Goal: Navigation & Orientation: Find specific page/section

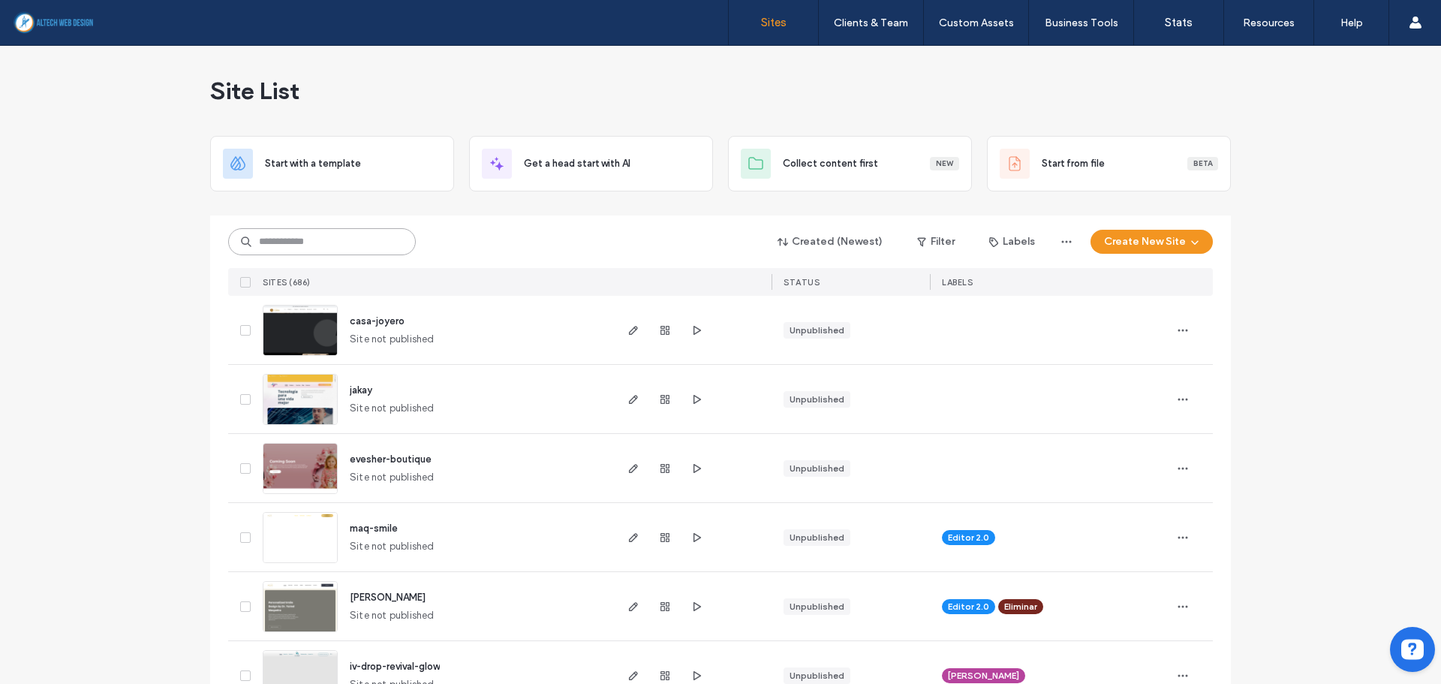
click at [272, 247] on input at bounding box center [322, 241] width 188 height 27
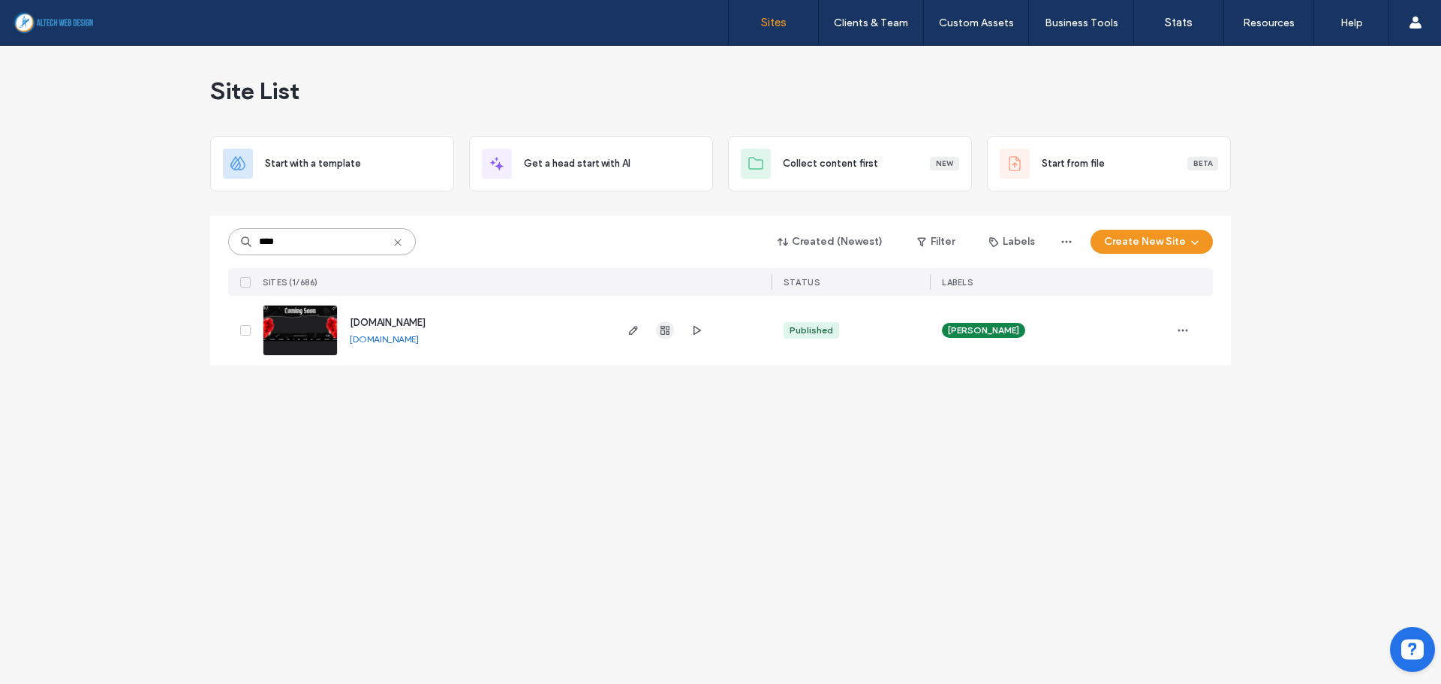
type input "****"
click at [665, 337] on span "button" at bounding box center [665, 330] width 18 height 18
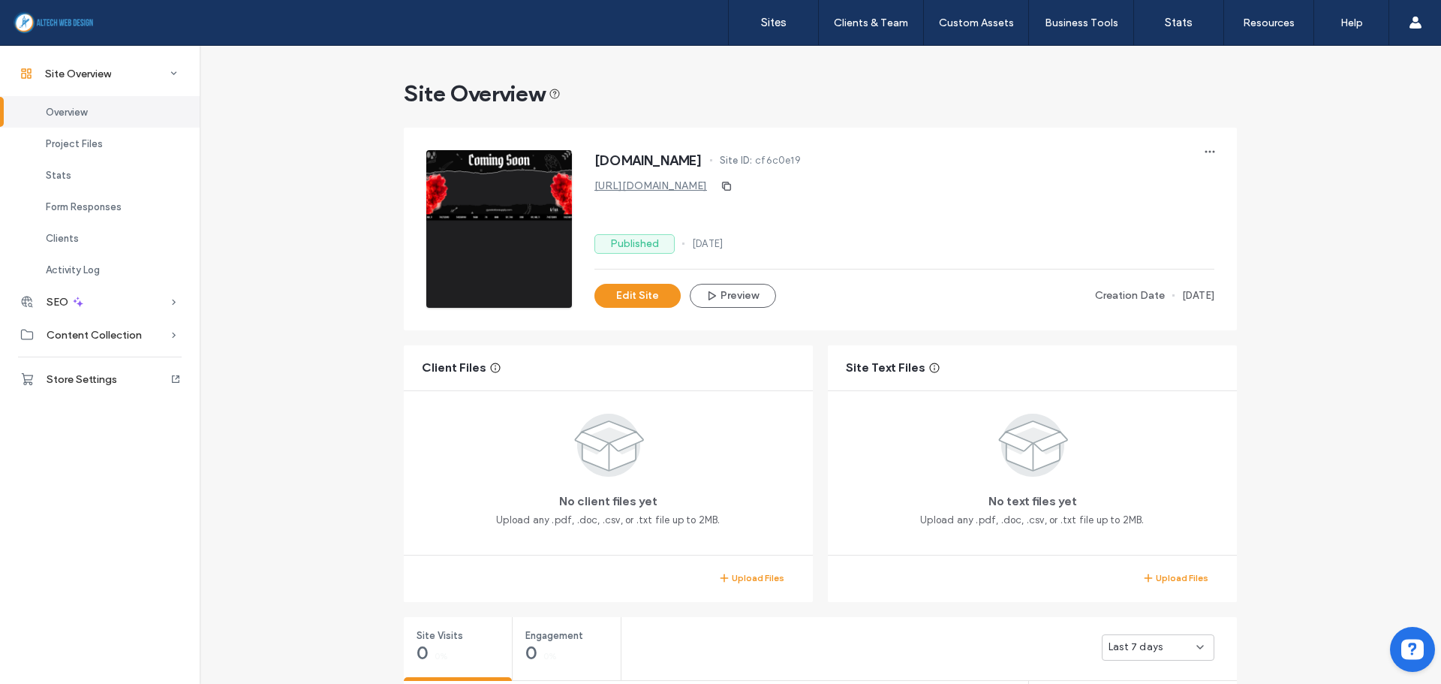
scroll to position [525, 0]
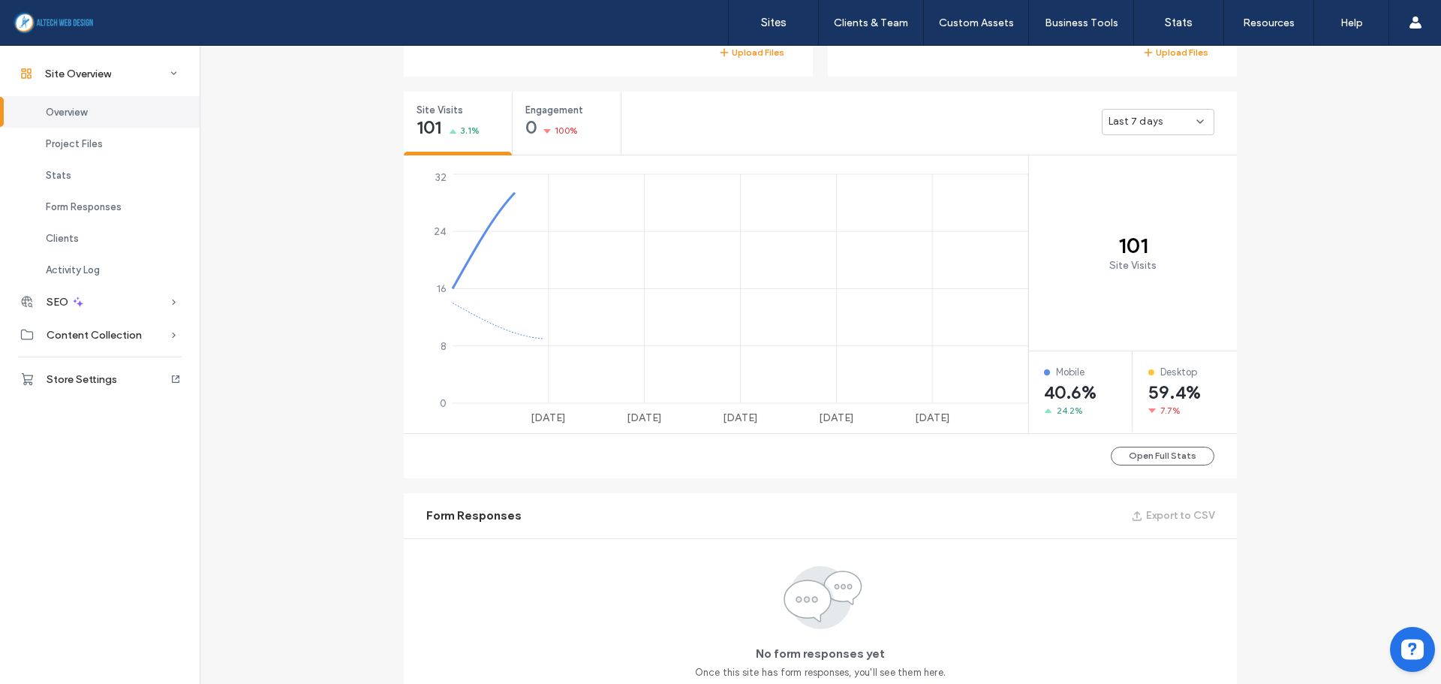
click at [1375, 268] on div "Site Overview [DOMAIN_NAME] Site ID: cf6c0e19 [URL][DOMAIN_NAME] Published [DAT…" at bounding box center [820, 441] width 1241 height 1840
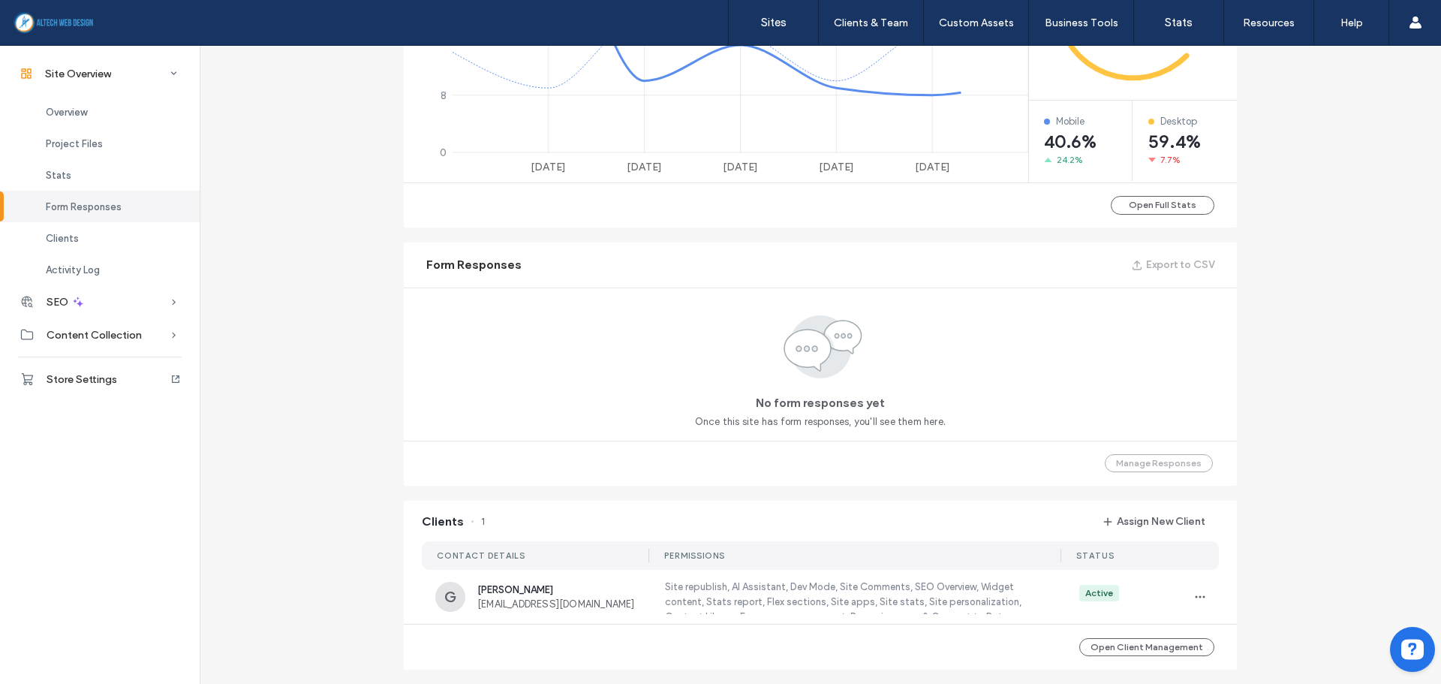
scroll to position [1050, 0]
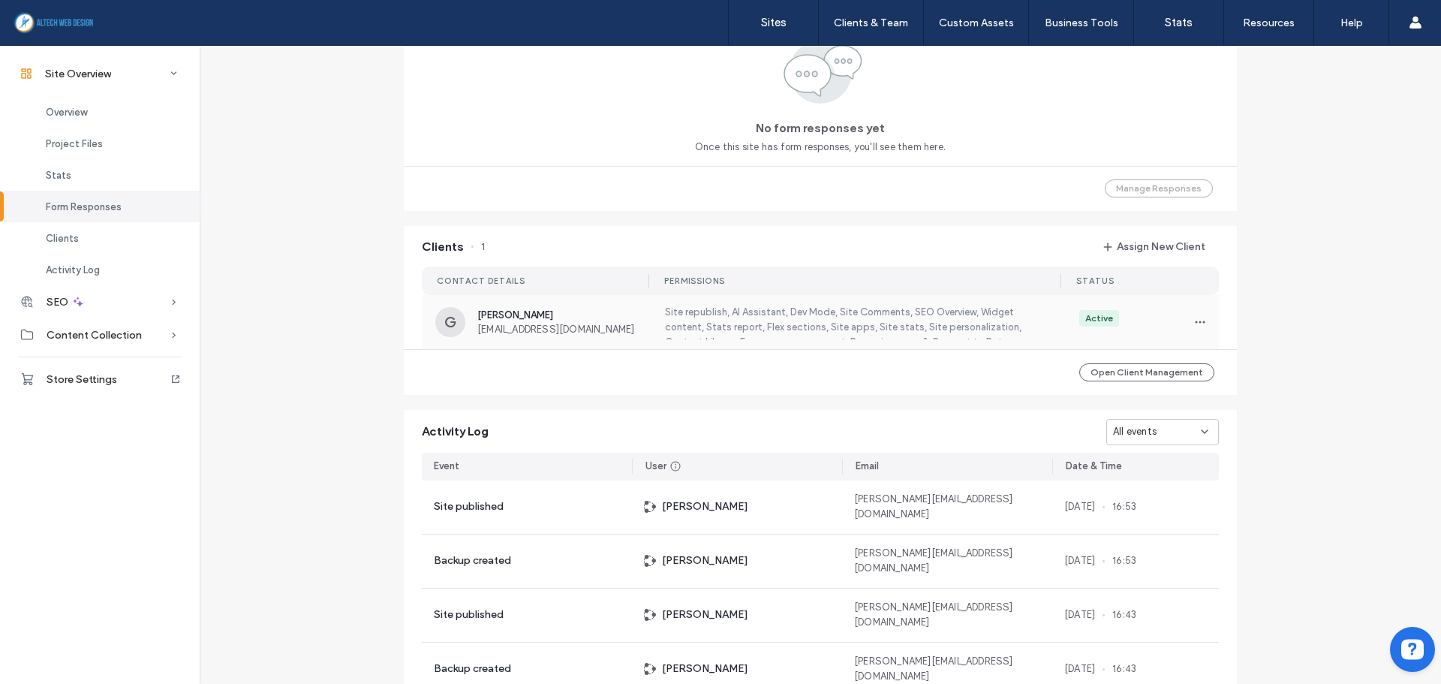
click at [726, 331] on label "Site republish, AI Assistant, Dev Mode, Site Comments, SEO Overview, Widget con…" at bounding box center [853, 322] width 380 height 35
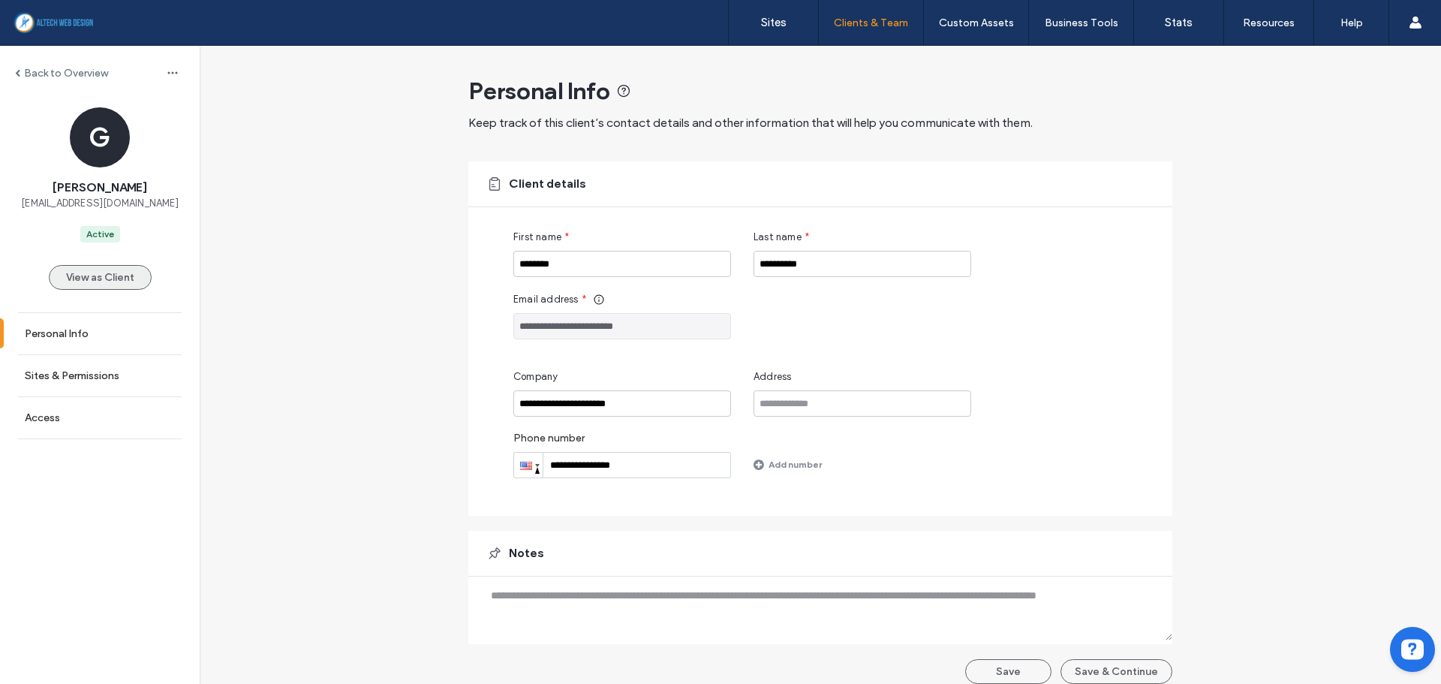
click at [93, 281] on button "View as Client" at bounding box center [100, 277] width 103 height 25
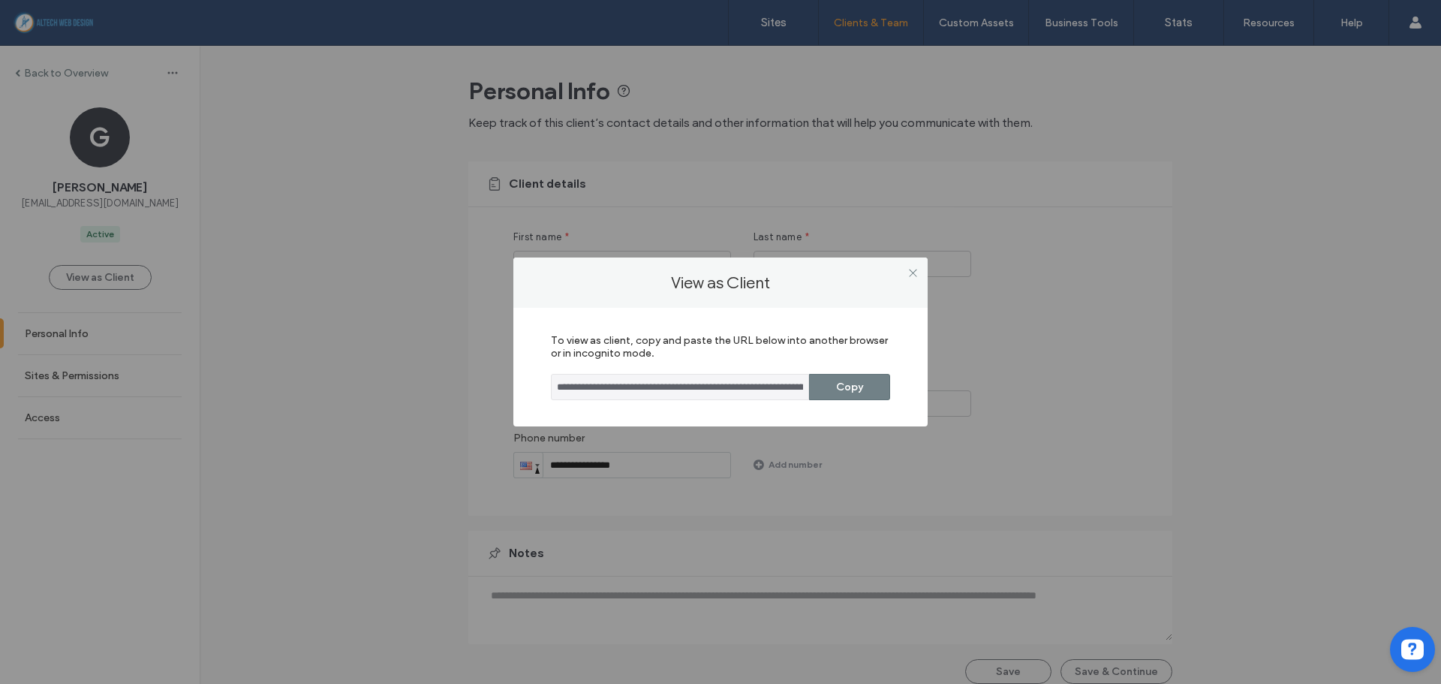
click at [850, 393] on button "Copy" at bounding box center [849, 387] width 81 height 26
click at [854, 391] on button "Copy" at bounding box center [849, 387] width 81 height 26
click at [907, 267] on icon at bounding box center [912, 272] width 11 height 11
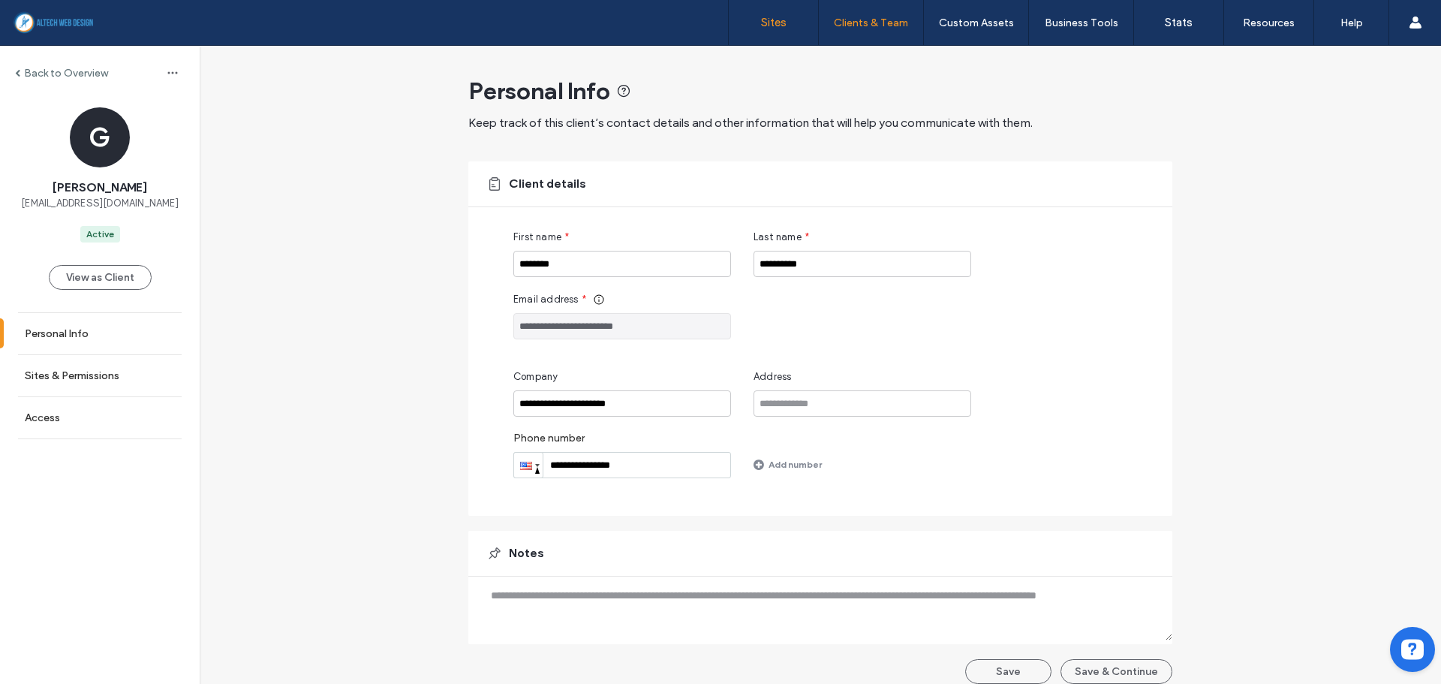
click at [777, 18] on label "Sites" at bounding box center [774, 23] width 26 height 14
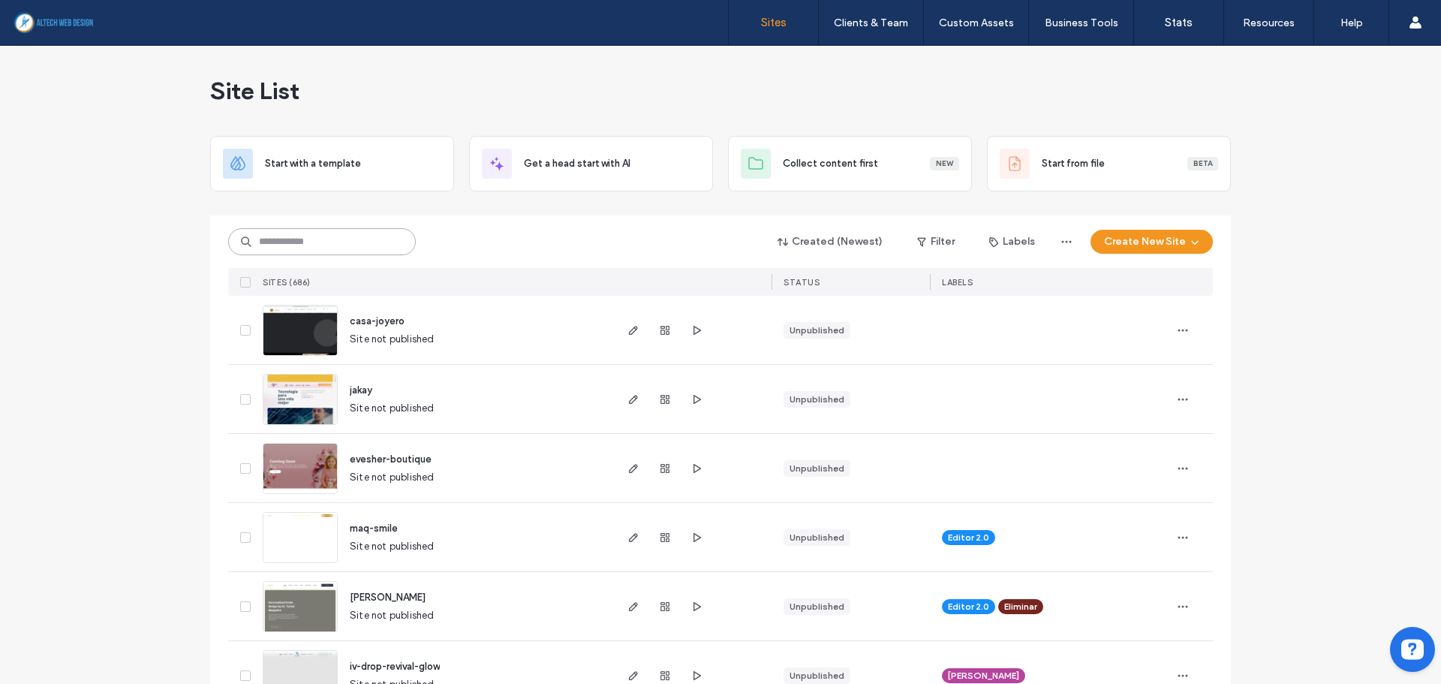
click at [302, 234] on input at bounding box center [322, 241] width 188 height 27
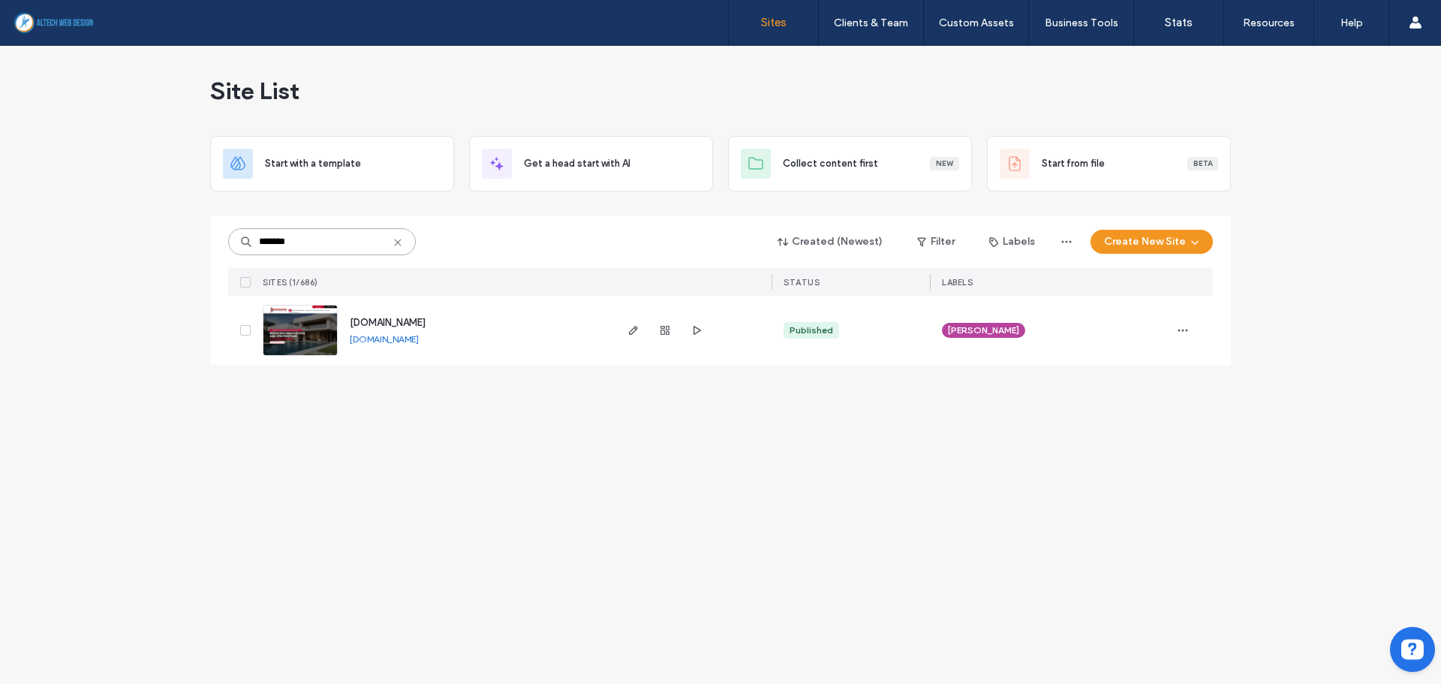
type input "*******"
click at [419, 338] on link "[DOMAIN_NAME]" at bounding box center [384, 339] width 69 height 12
click at [398, 245] on icon at bounding box center [398, 242] width 12 height 12
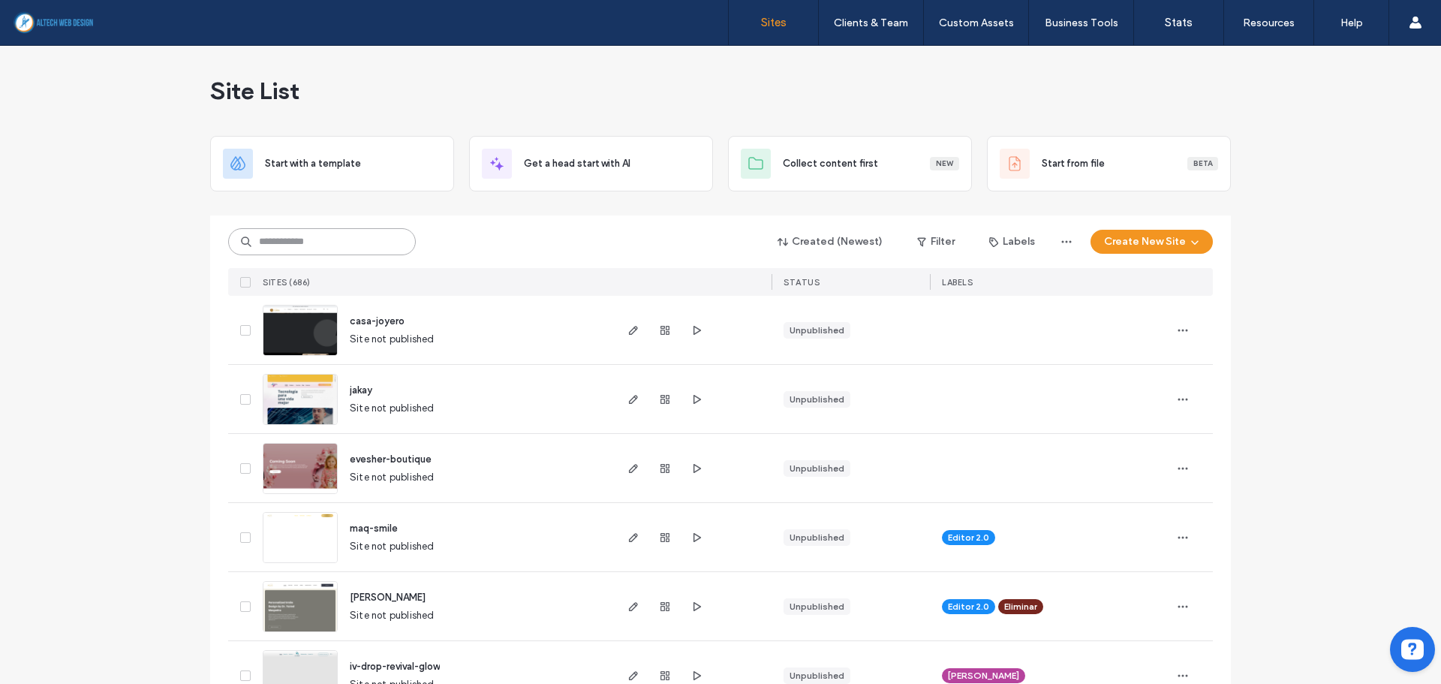
click at [320, 248] on input at bounding box center [322, 241] width 188 height 27
click at [350, 239] on input at bounding box center [322, 241] width 188 height 27
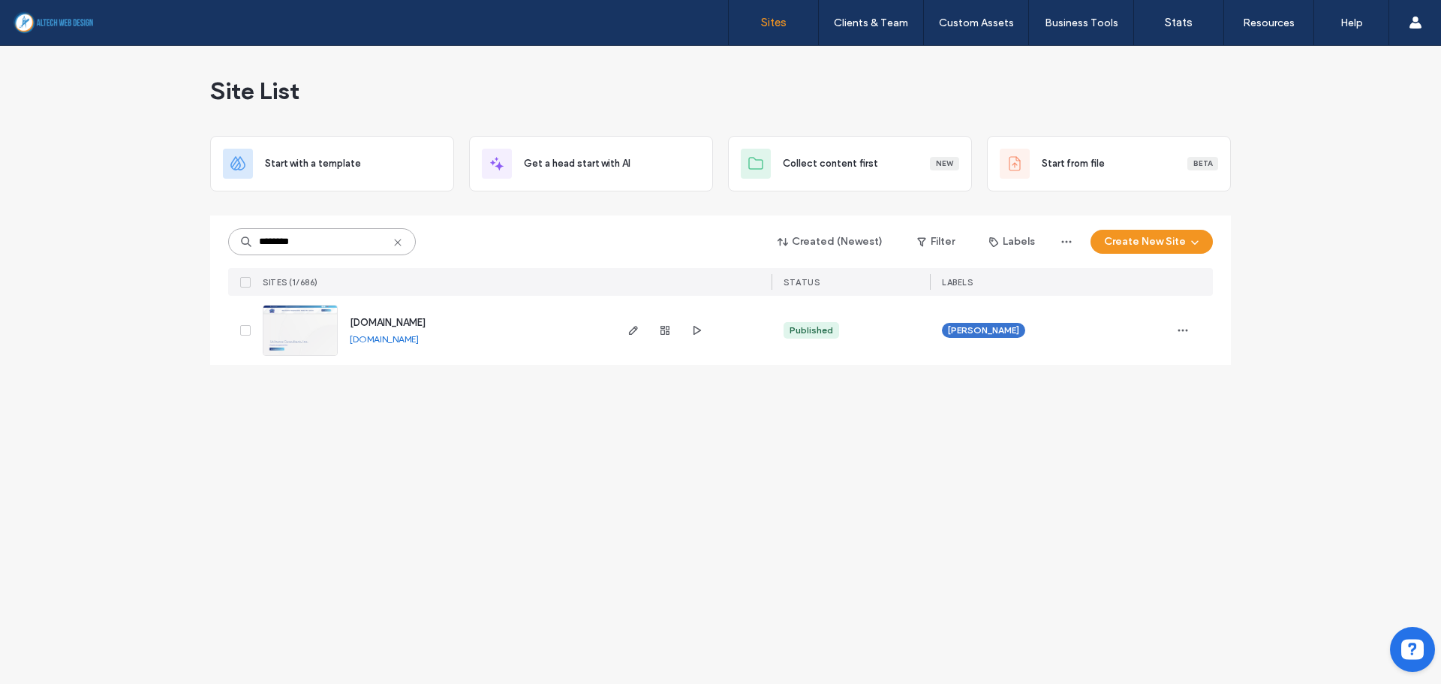
type input "********"
click at [419, 337] on link "[DOMAIN_NAME]" at bounding box center [384, 339] width 69 height 12
